Goal: Navigation & Orientation: Find specific page/section

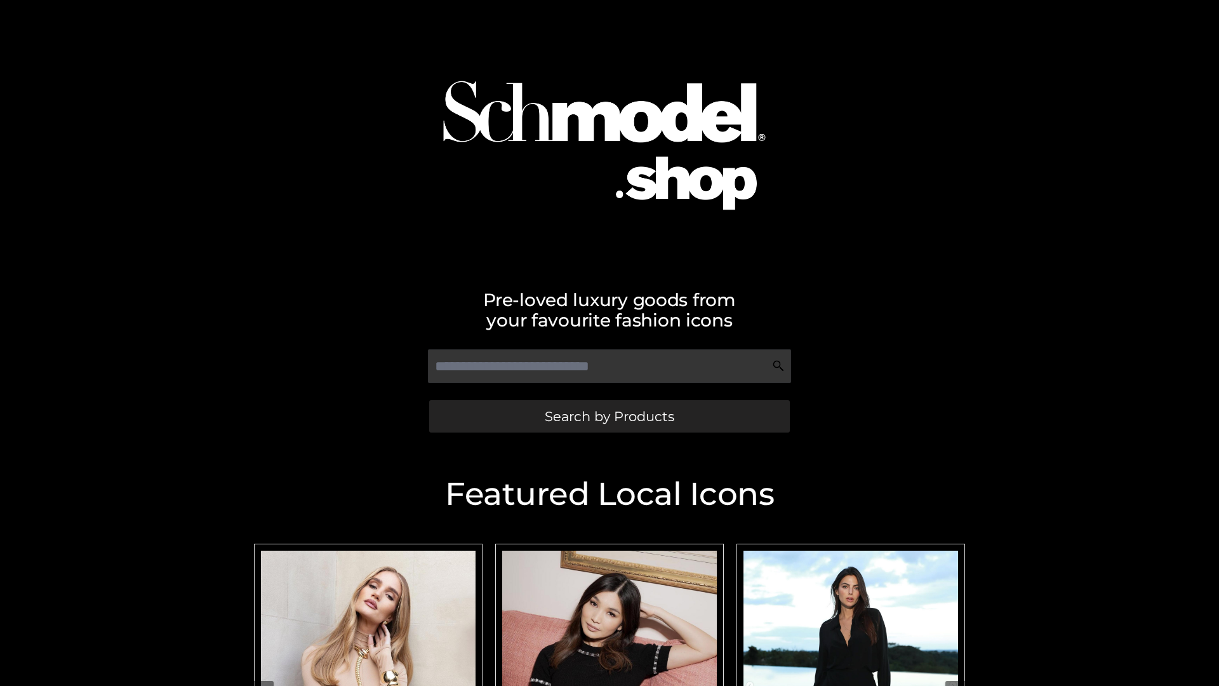
click at [609, 416] on span "Search by Products" at bounding box center [609, 415] width 129 height 13
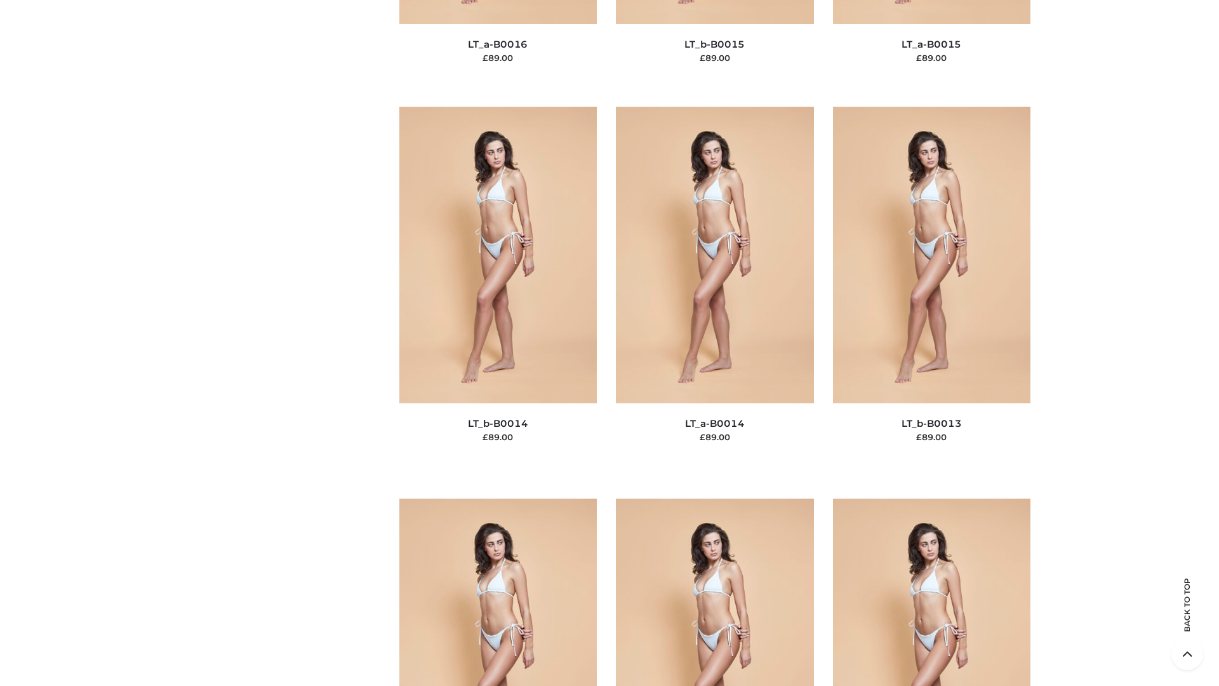
scroll to position [5701, 0]
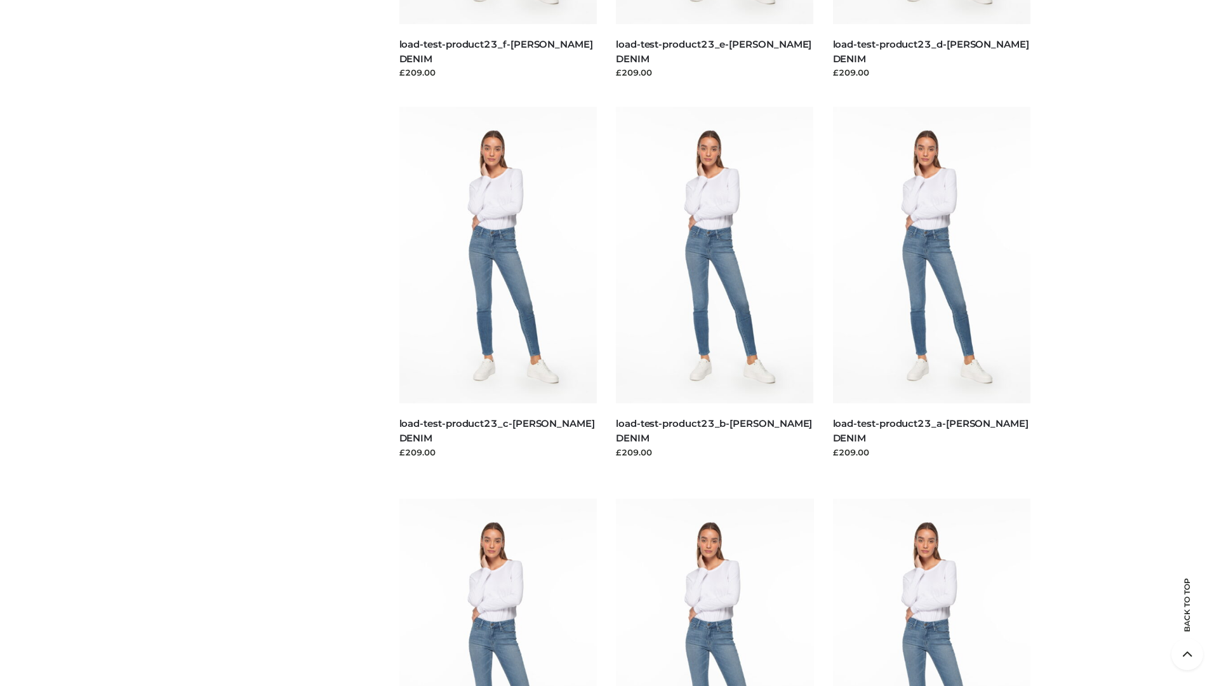
scroll to position [1113, 0]
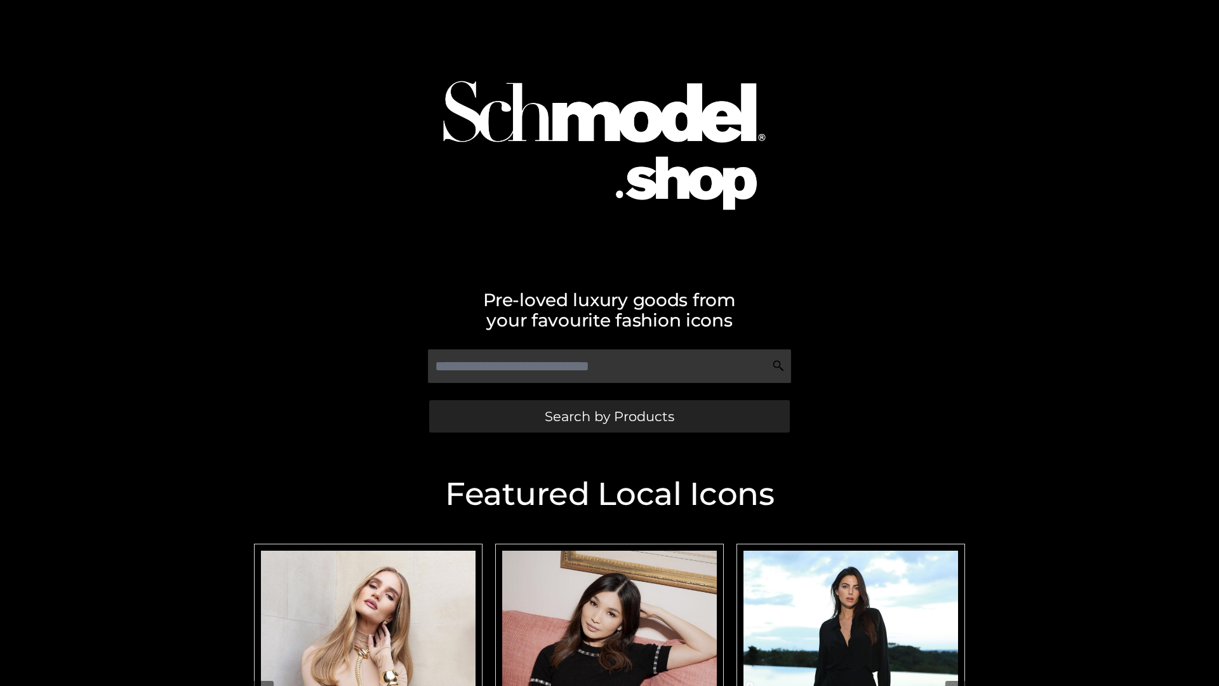
click at [609, 416] on span "Search by Products" at bounding box center [609, 415] width 129 height 13
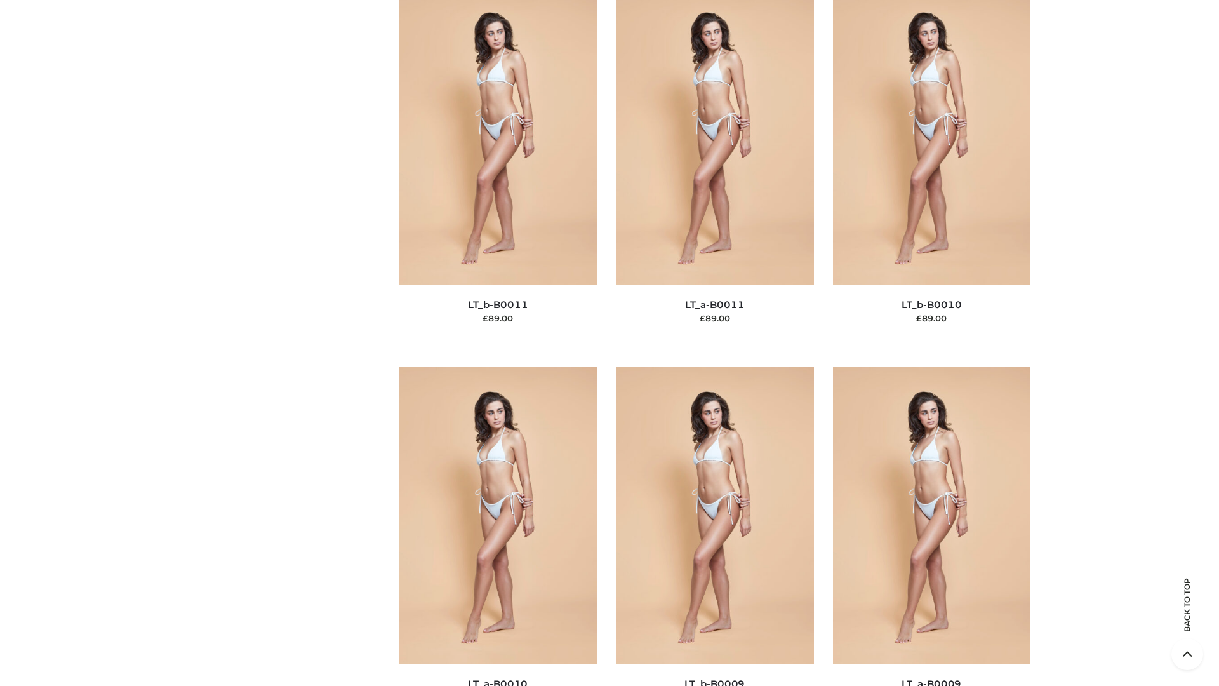
scroll to position [5701, 0]
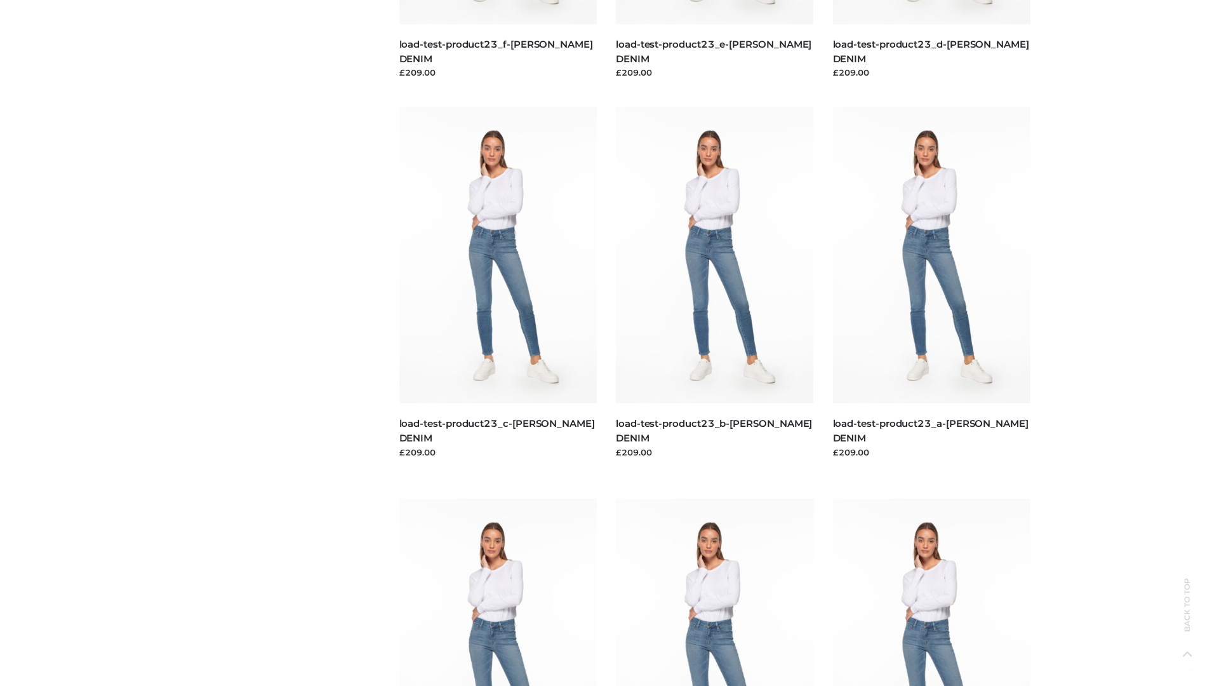
scroll to position [1113, 0]
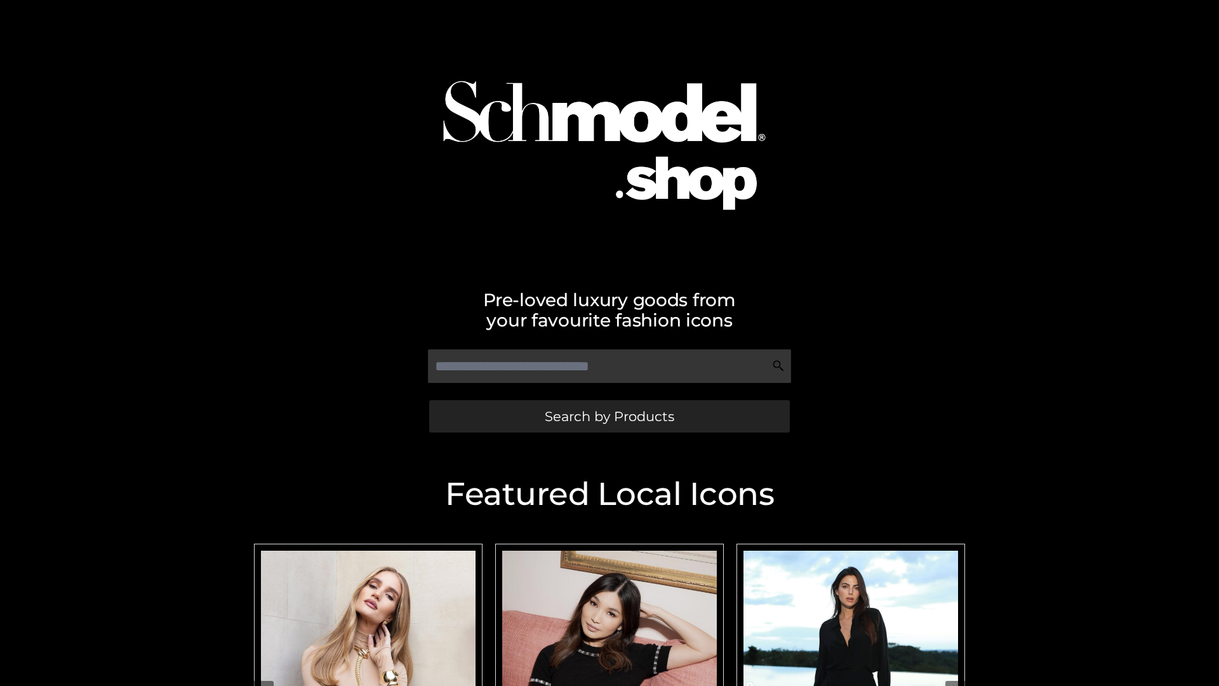
click at [609, 416] on span "Search by Products" at bounding box center [609, 415] width 129 height 13
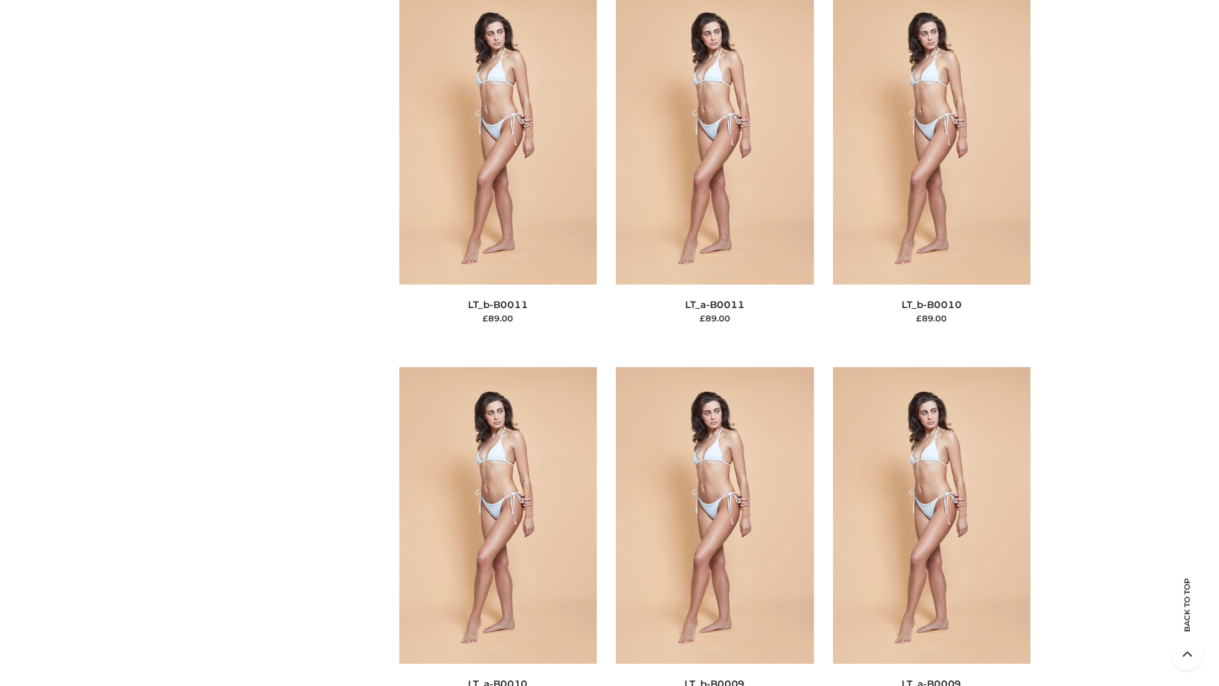
scroll to position [5701, 0]
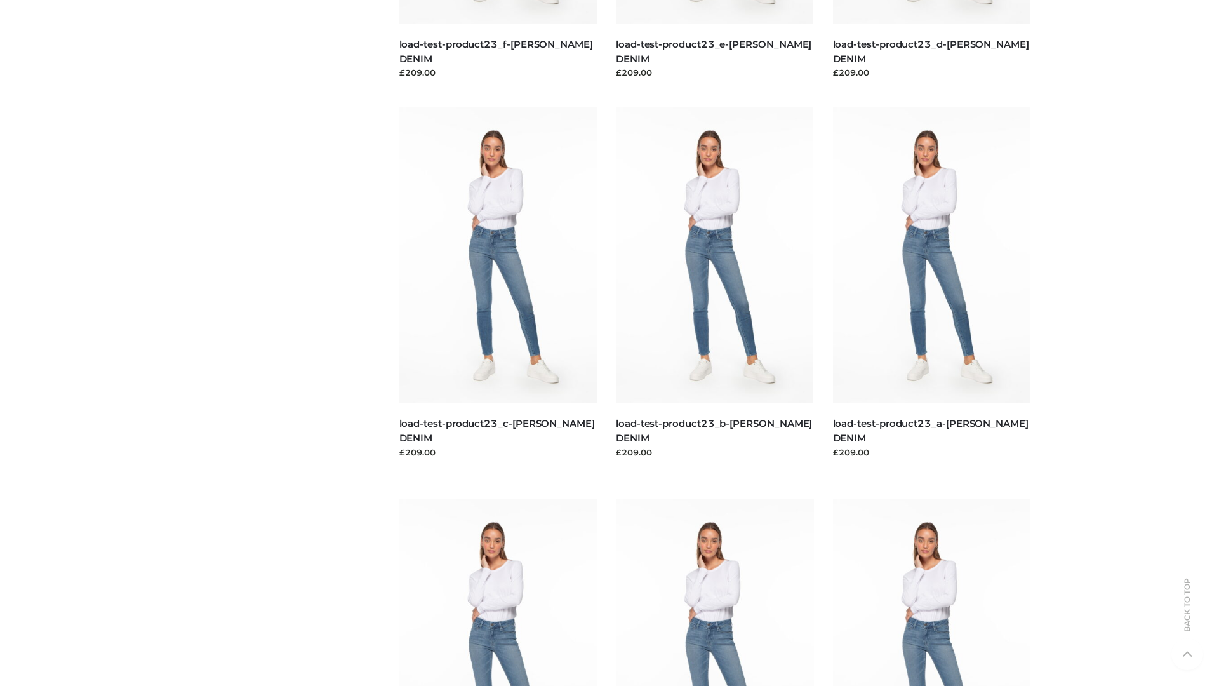
scroll to position [1113, 0]
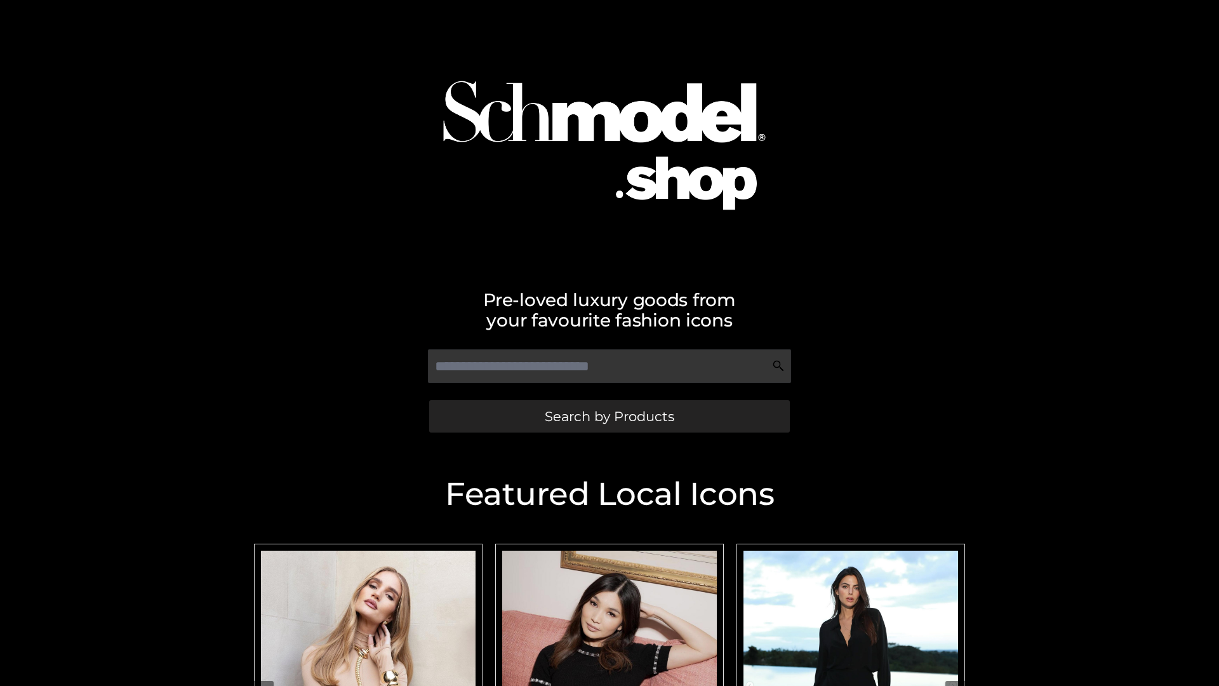
click at [609, 416] on span "Search by Products" at bounding box center [609, 415] width 129 height 13
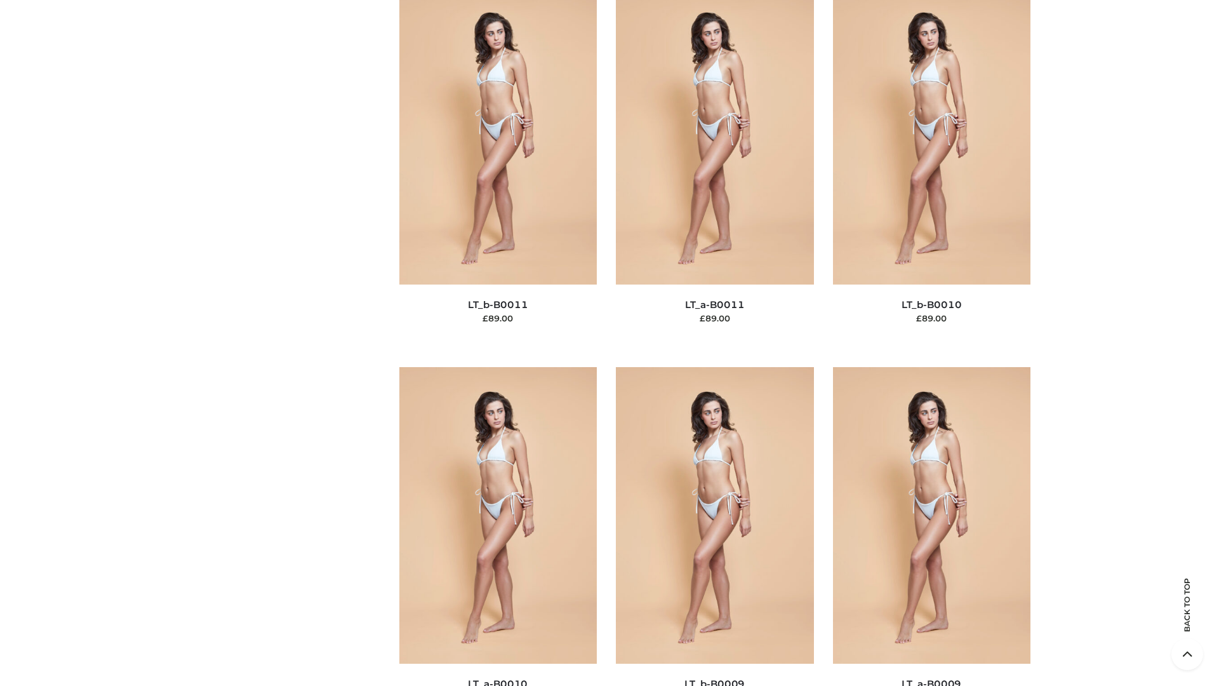
scroll to position [5701, 0]
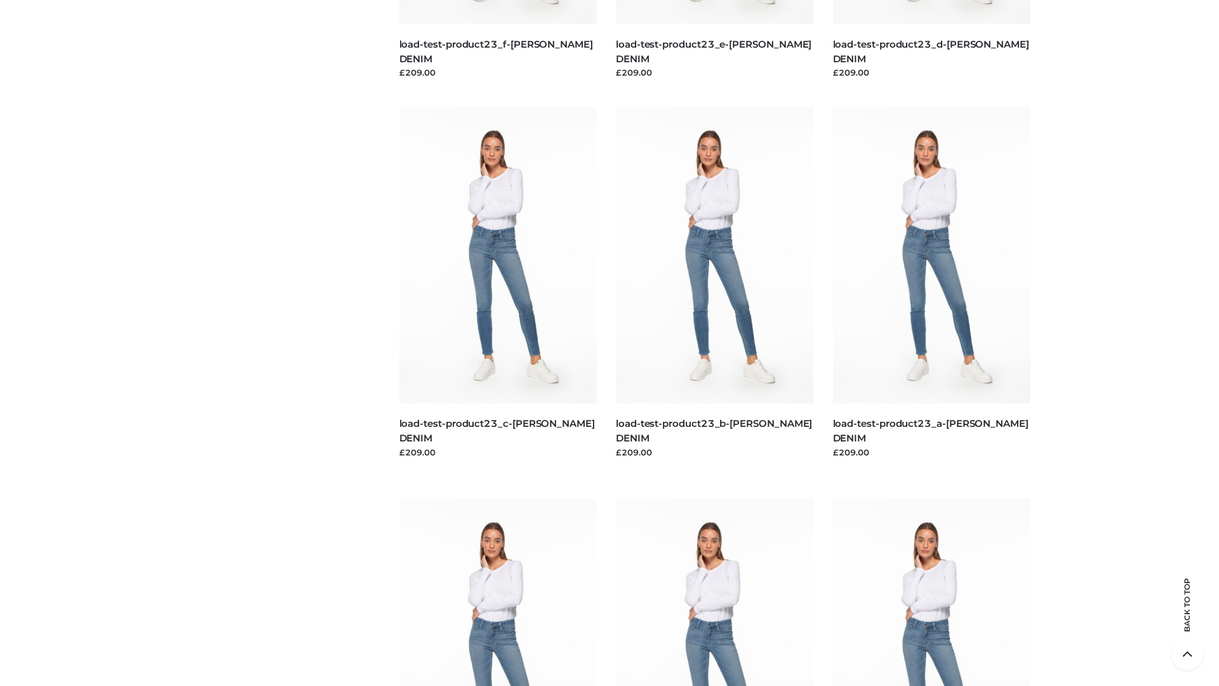
scroll to position [1113, 0]
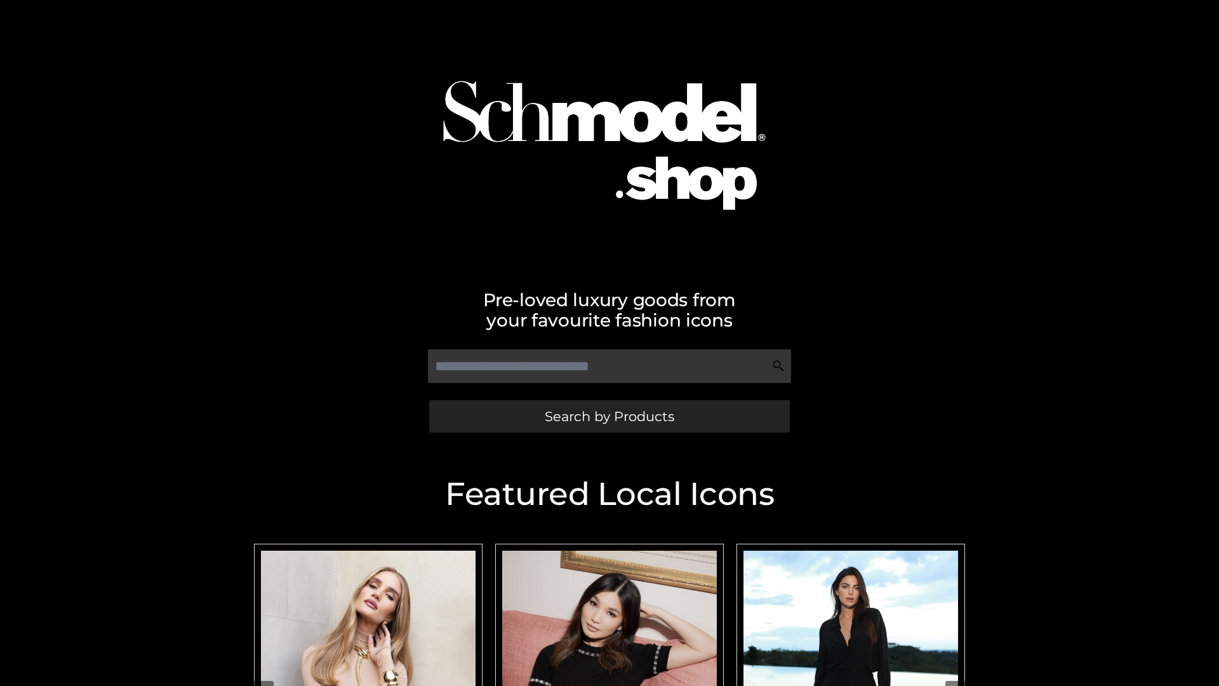
click at [609, 416] on span "Search by Products" at bounding box center [609, 415] width 129 height 13
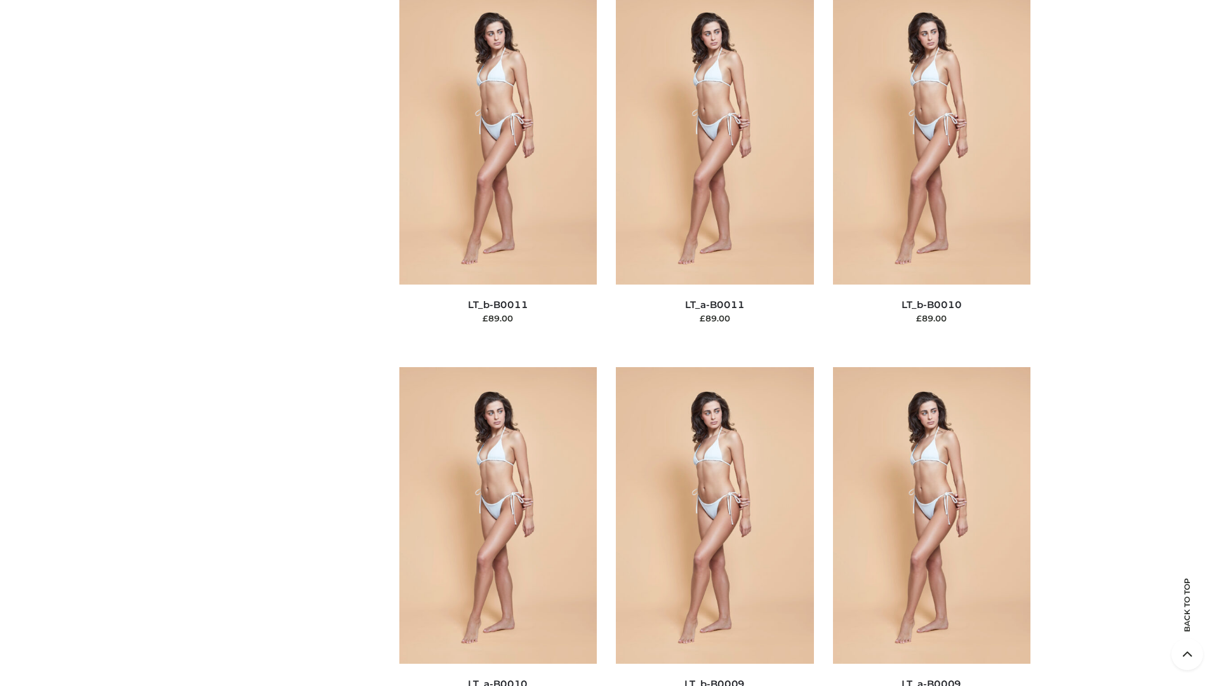
scroll to position [5701, 0]
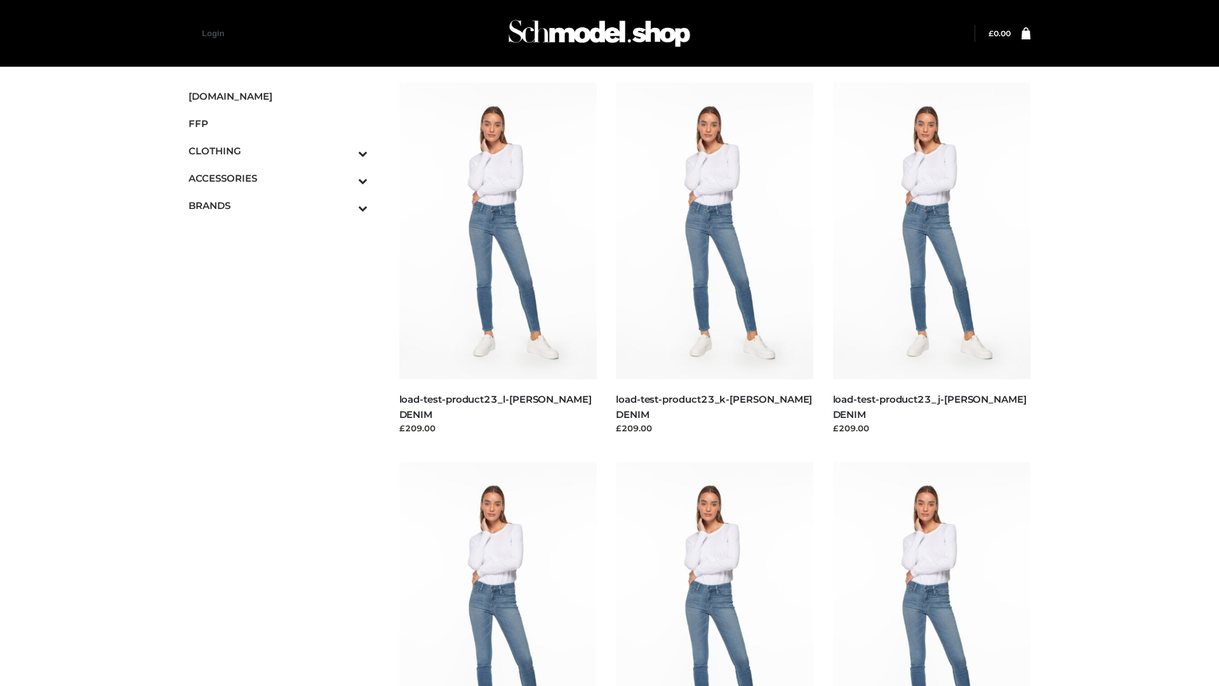
scroll to position [1113, 0]
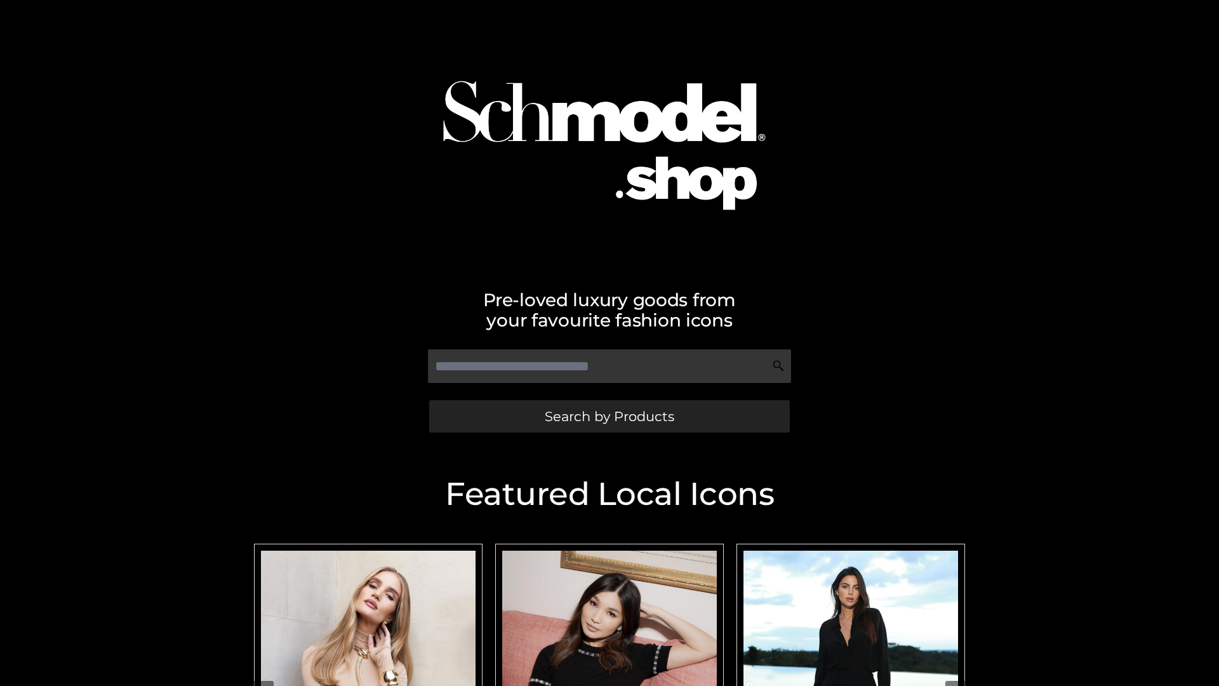
click at [609, 416] on span "Search by Products" at bounding box center [609, 415] width 129 height 13
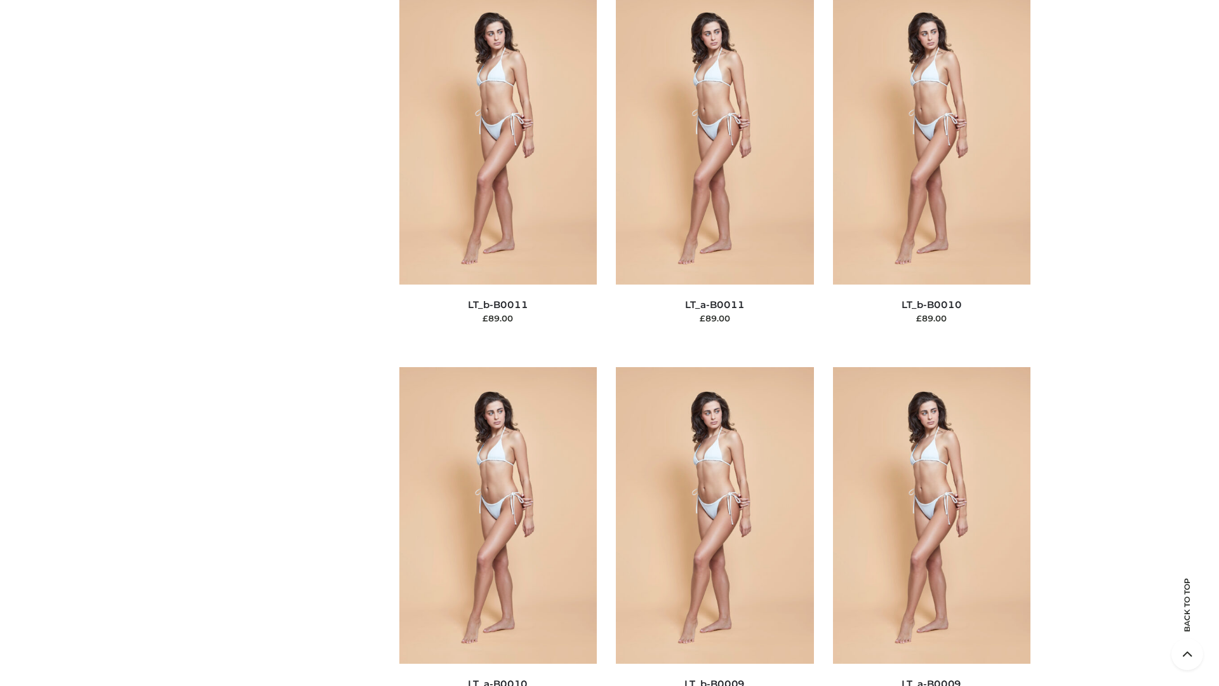
scroll to position [5701, 0]
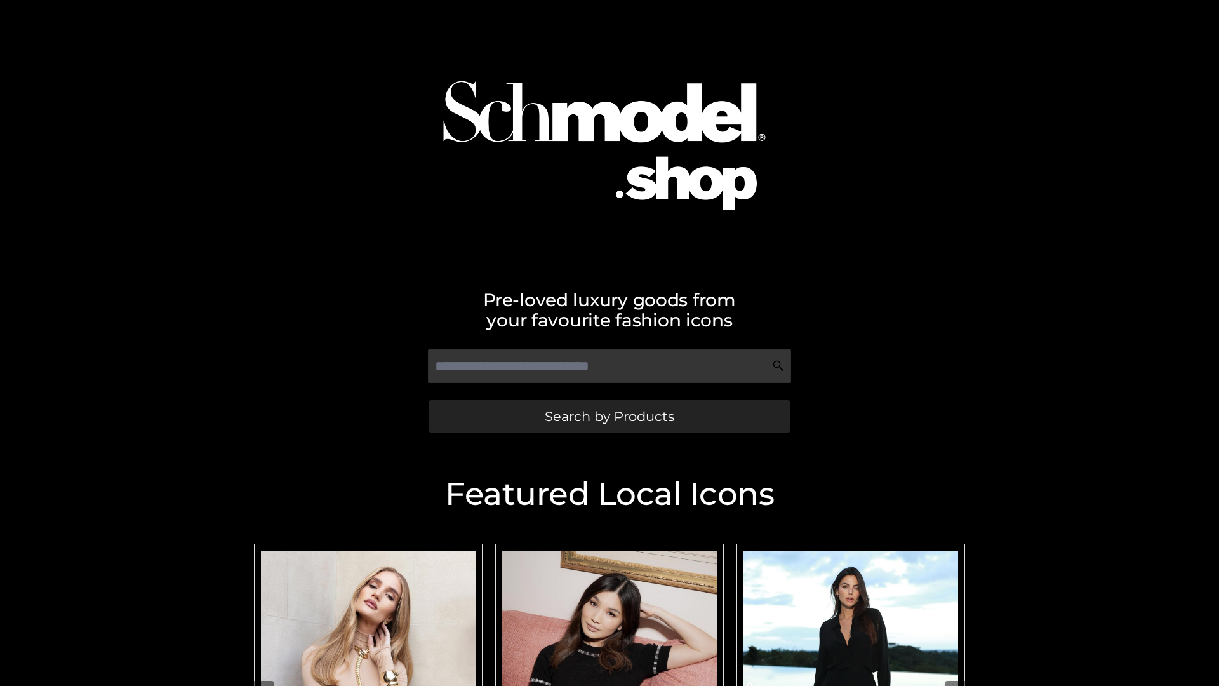
click at [609, 416] on span "Search by Products" at bounding box center [609, 415] width 129 height 13
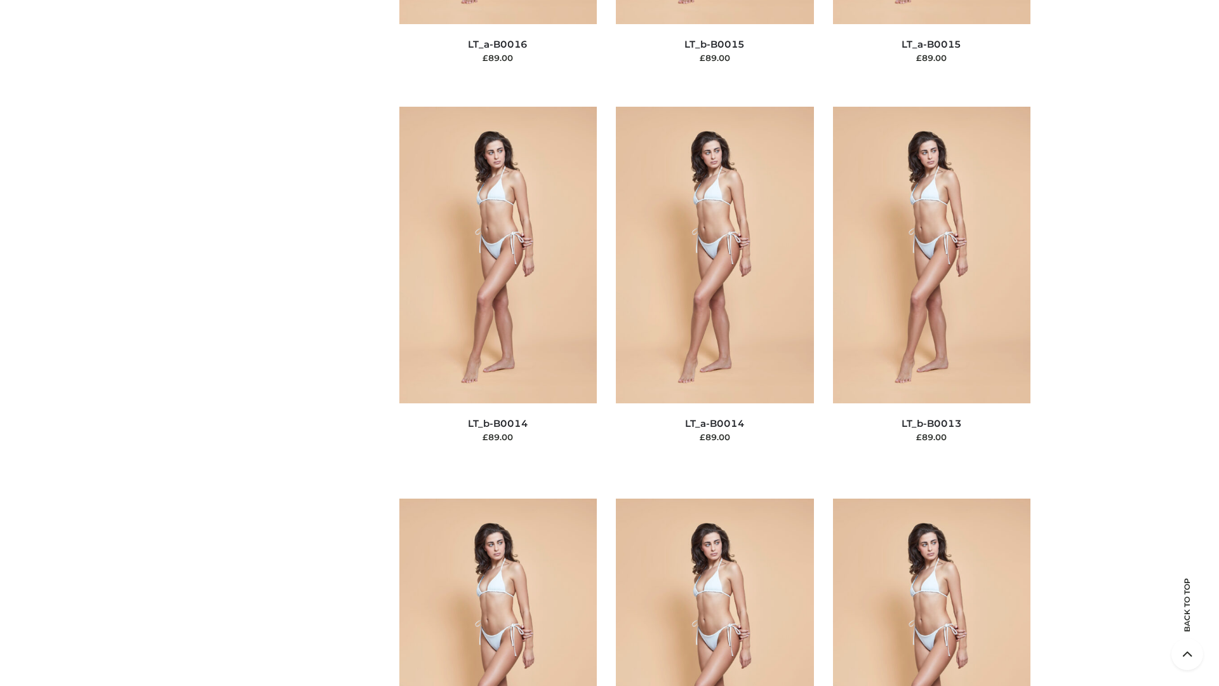
scroll to position [4515, 0]
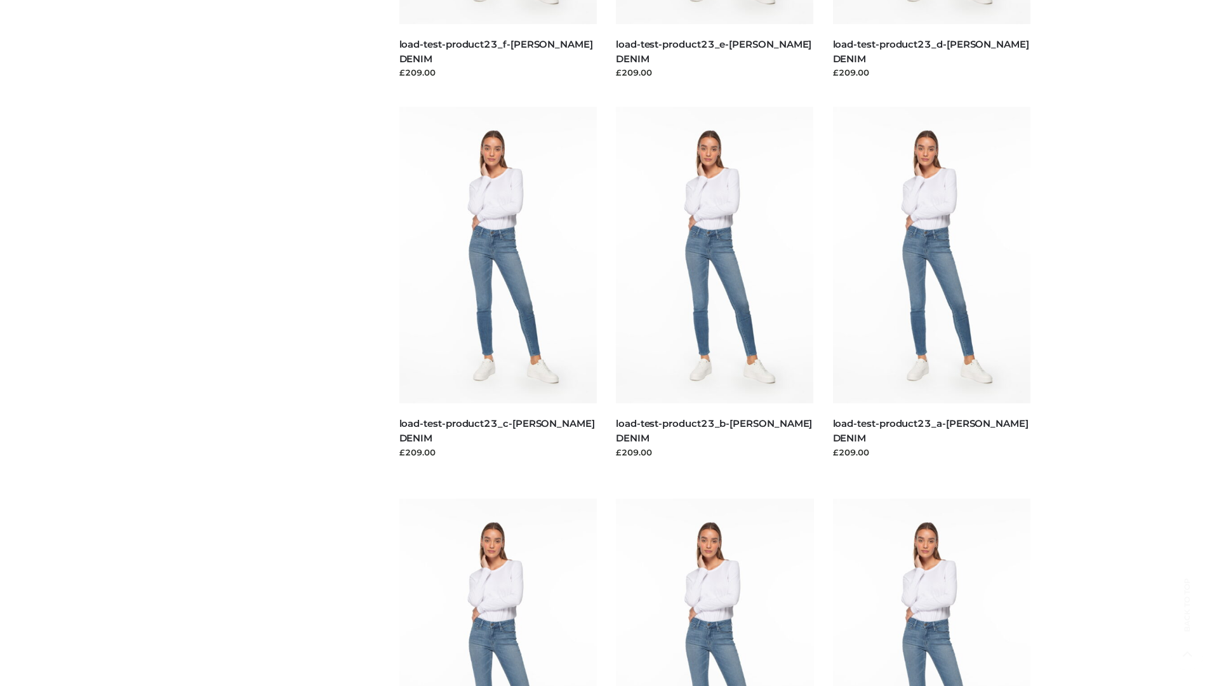
scroll to position [1113, 0]
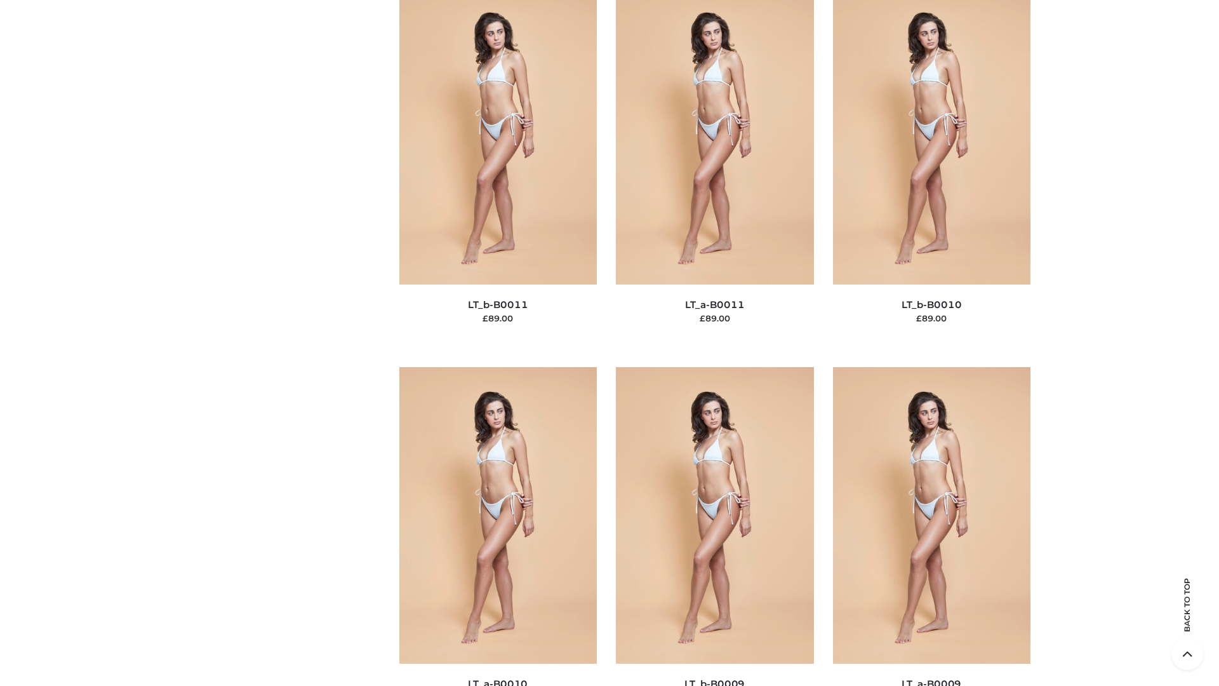
scroll to position [5701, 0]
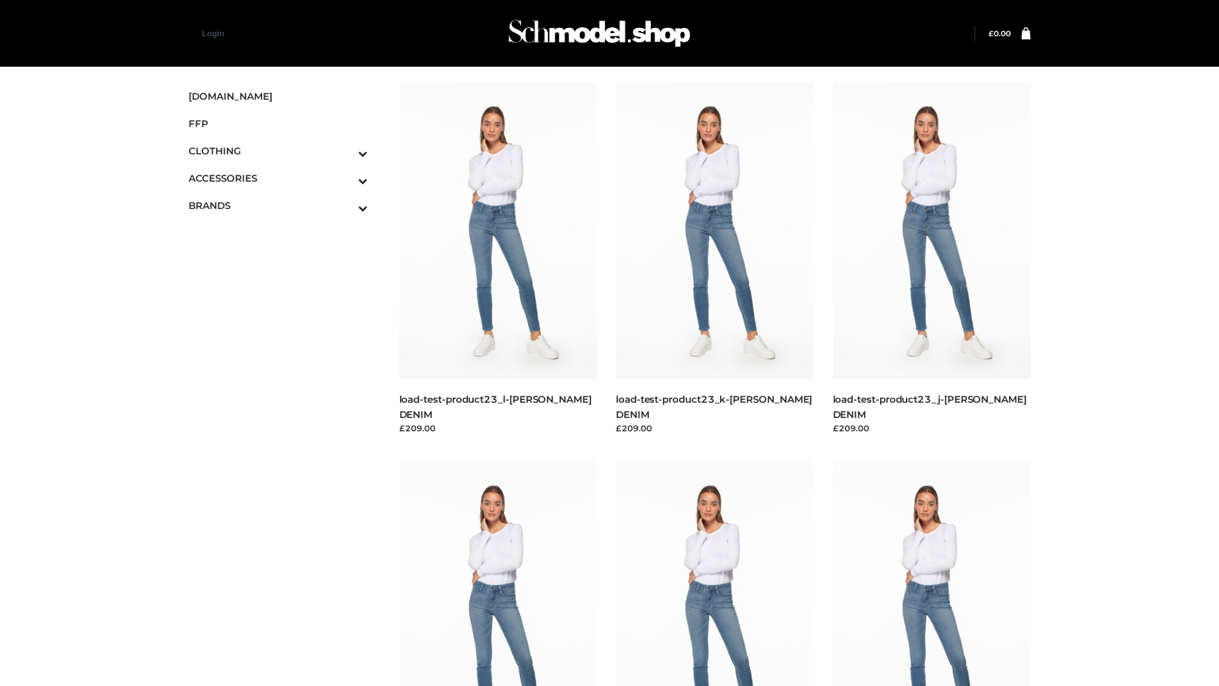
scroll to position [1113, 0]
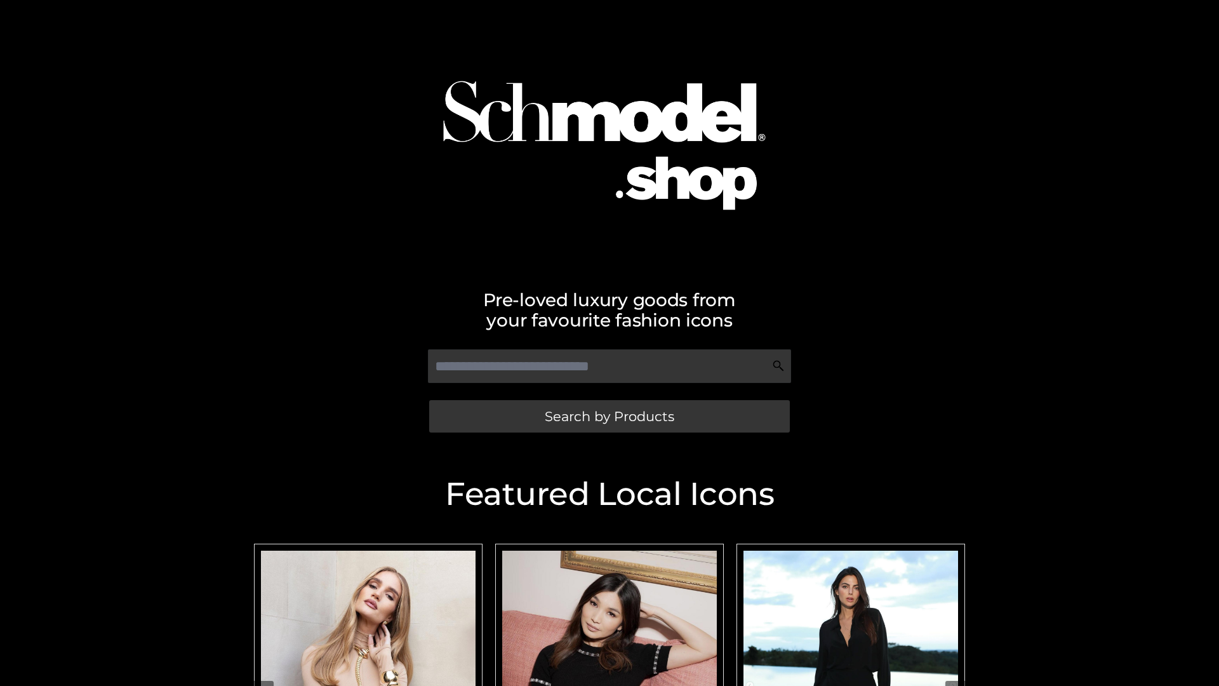
click at [609, 416] on span "Search by Products" at bounding box center [609, 415] width 129 height 13
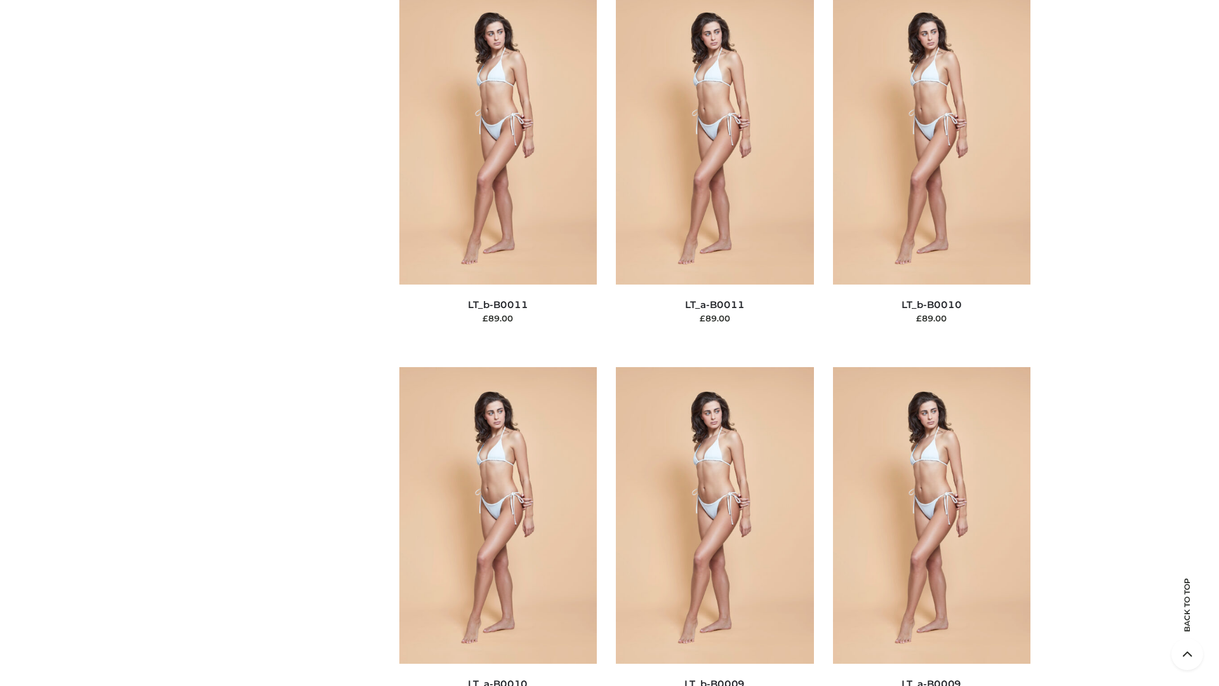
scroll to position [5701, 0]
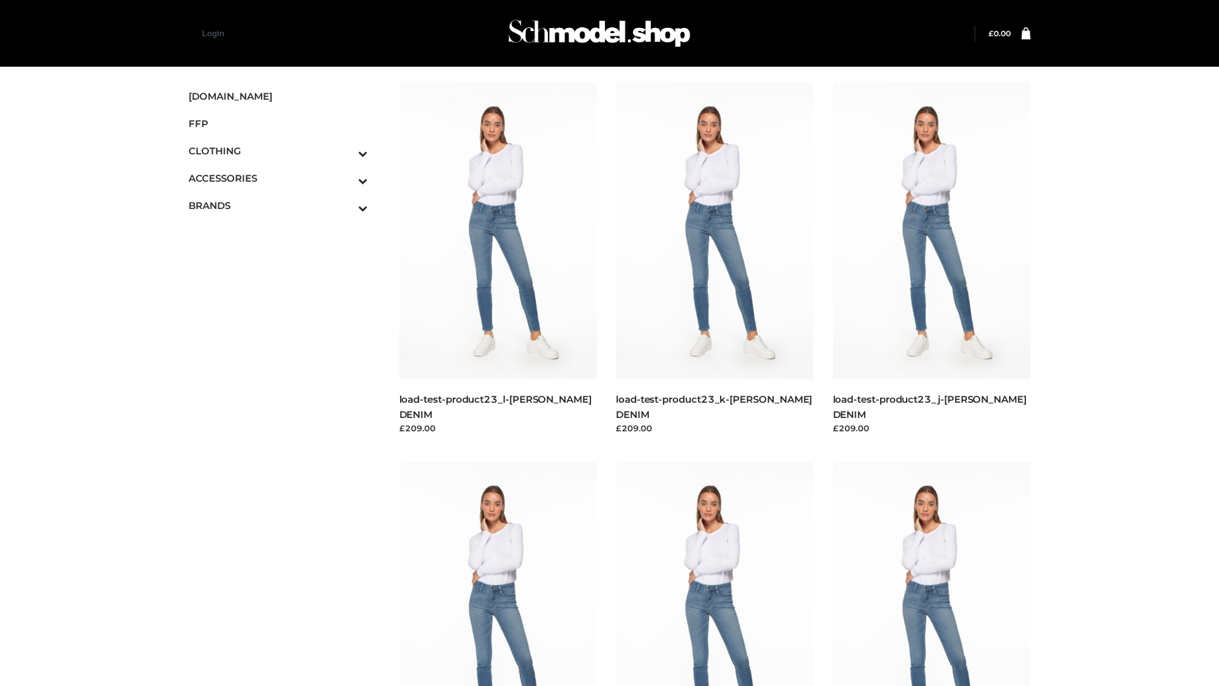
scroll to position [1113, 0]
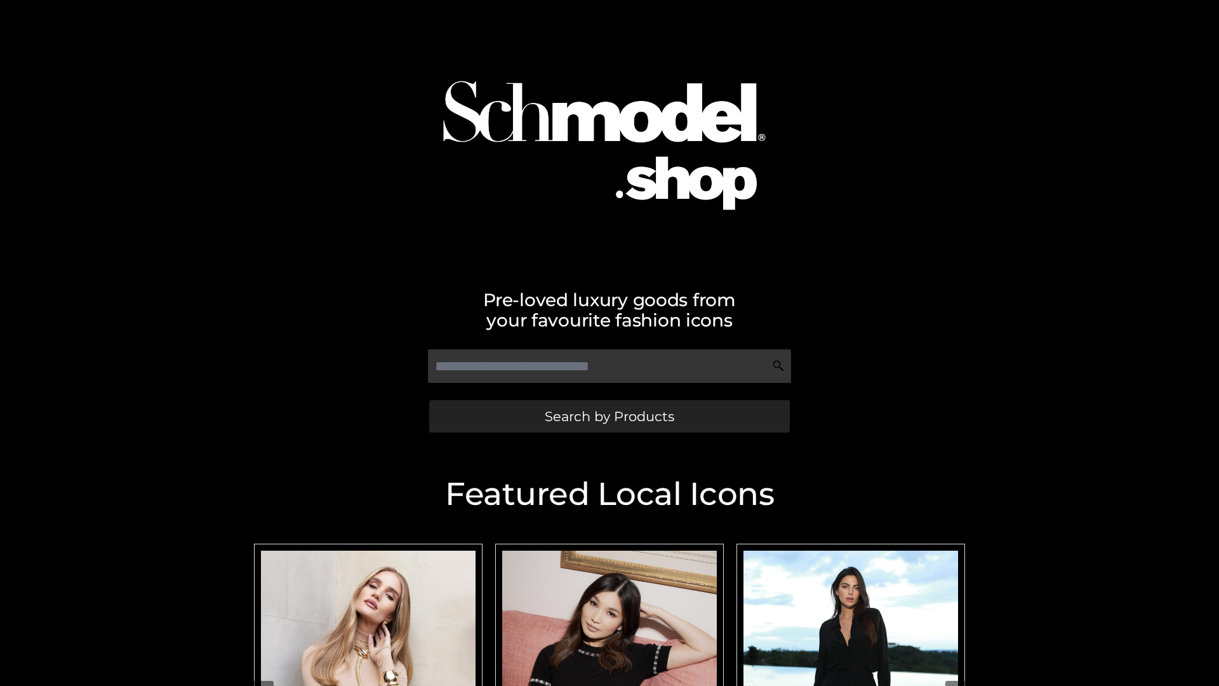
click at [609, 416] on span "Search by Products" at bounding box center [609, 415] width 129 height 13
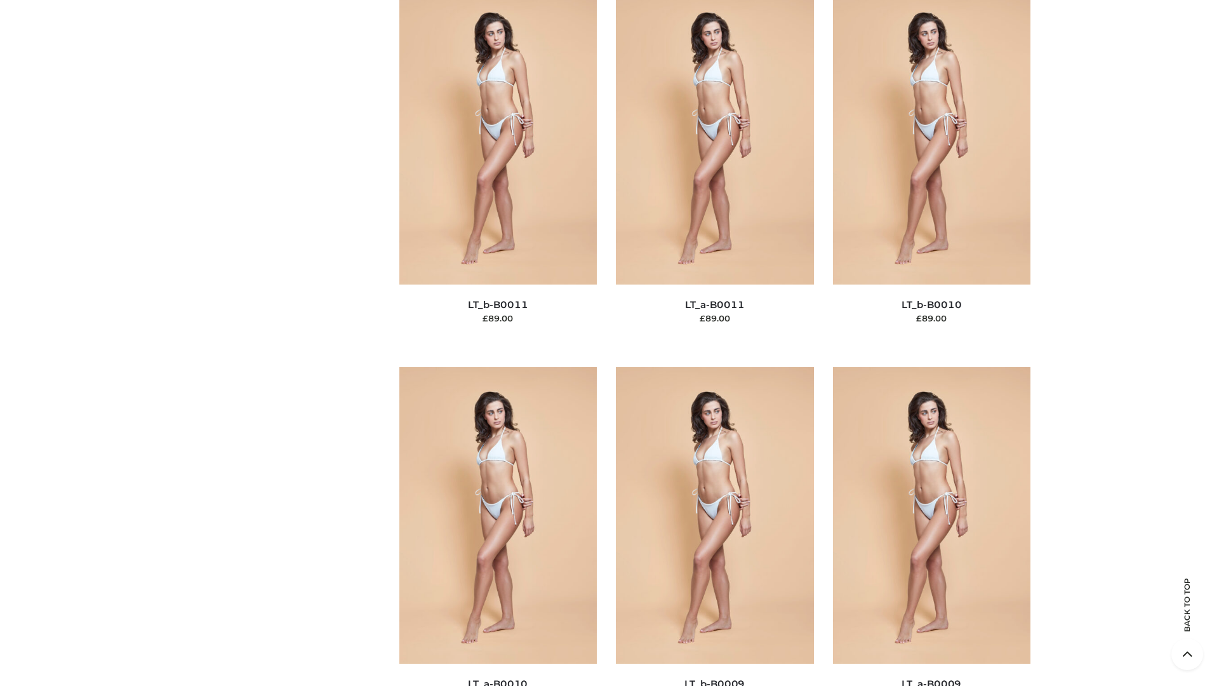
scroll to position [5701, 0]
